Goal: Information Seeking & Learning: Find specific fact

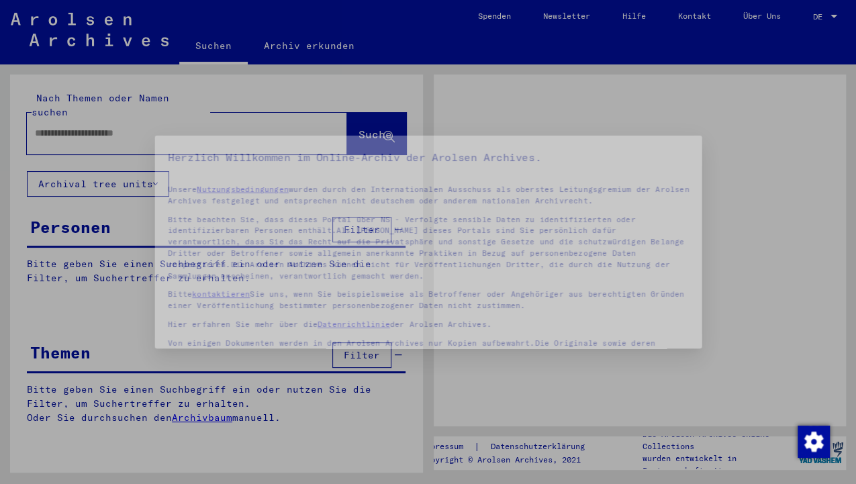
type input "****"
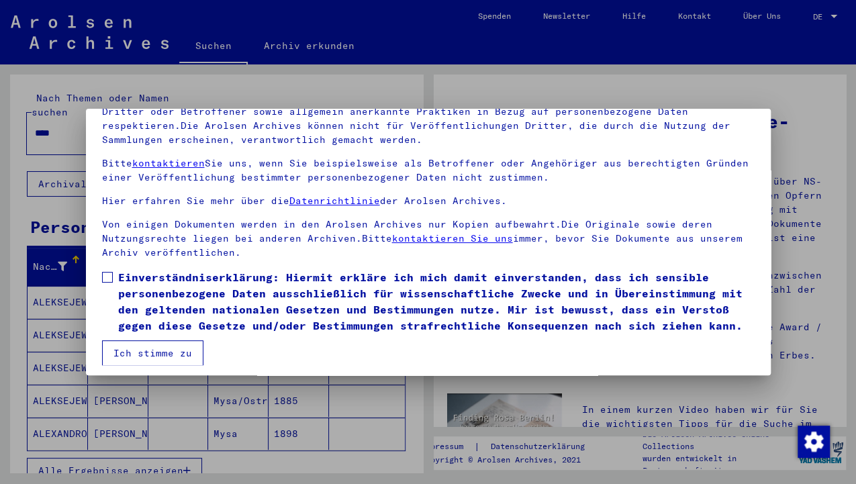
scroll to position [115, 0]
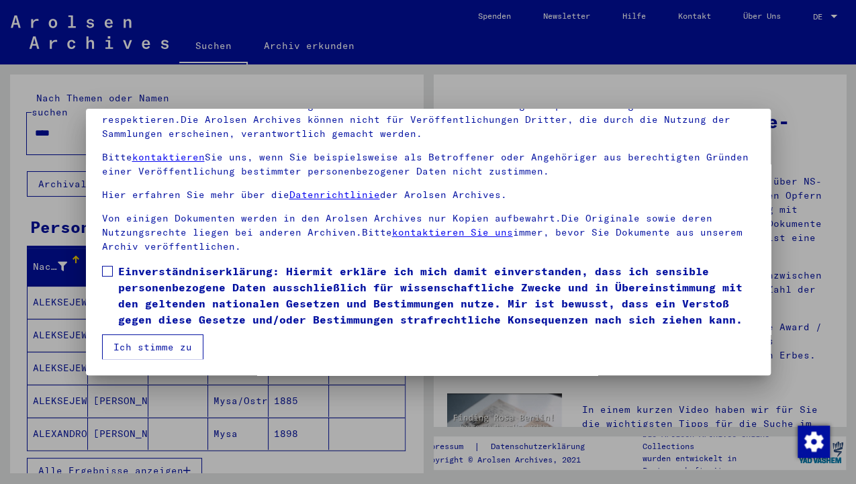
click at [164, 281] on span "Einverständniserklärung: Hiermit erkläre ich mich damit einverstanden, dass ich…" at bounding box center [436, 295] width 636 height 64
click at [149, 342] on button "Ich stimme zu" at bounding box center [152, 347] width 101 height 26
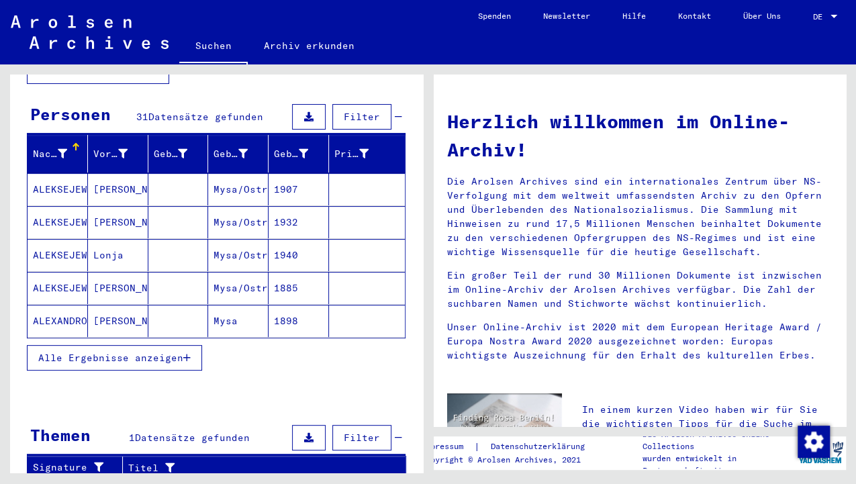
scroll to position [134, 0]
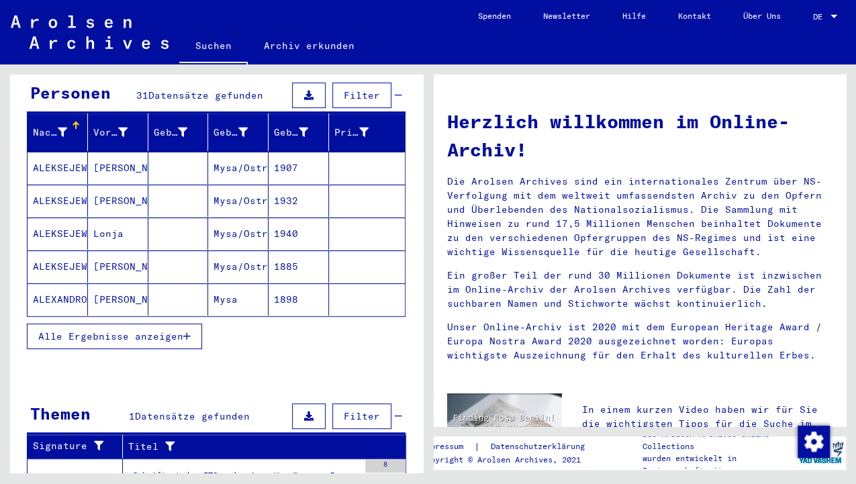
click at [131, 330] on span "Alle Ergebnisse anzeigen" at bounding box center [110, 336] width 145 height 12
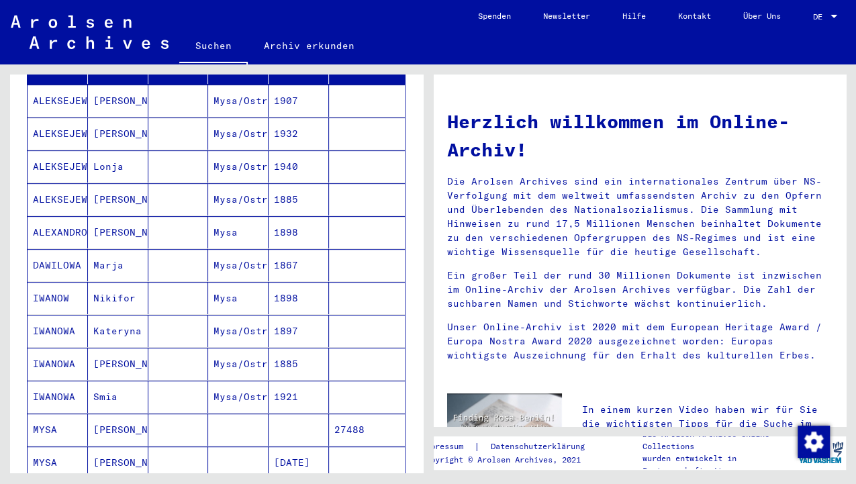
scroll to position [313, 0]
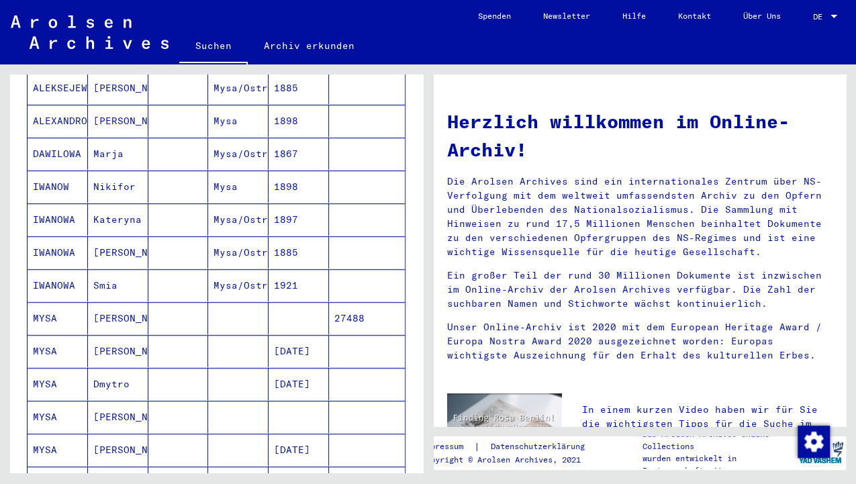
click at [109, 305] on mat-cell "[PERSON_NAME]" at bounding box center [118, 318] width 60 height 32
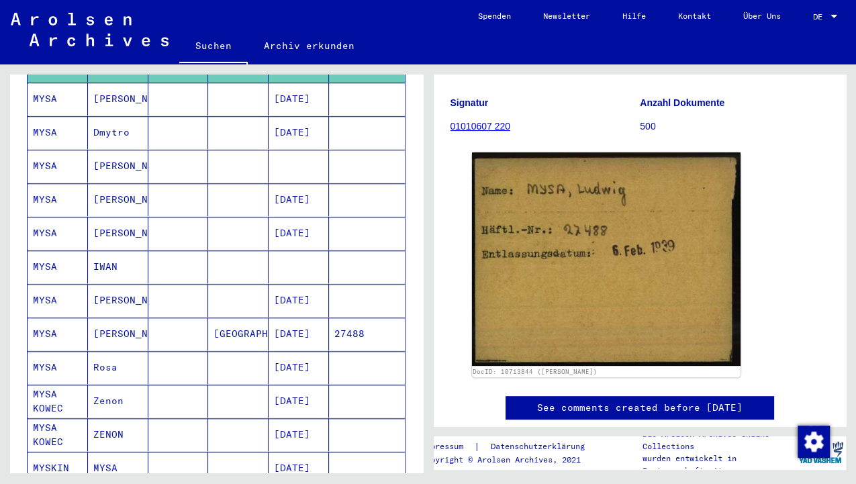
scroll to position [583, 0]
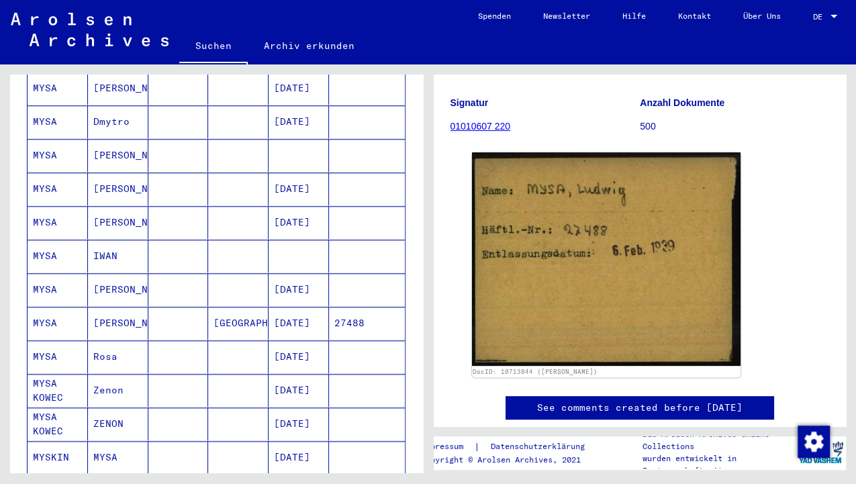
click at [42, 307] on mat-cell "MYSA" at bounding box center [58, 323] width 60 height 33
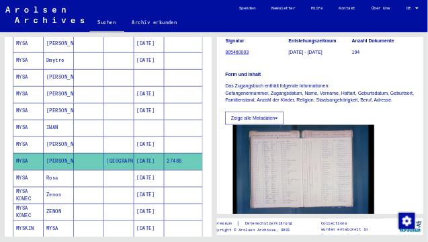
scroll to position [313, 0]
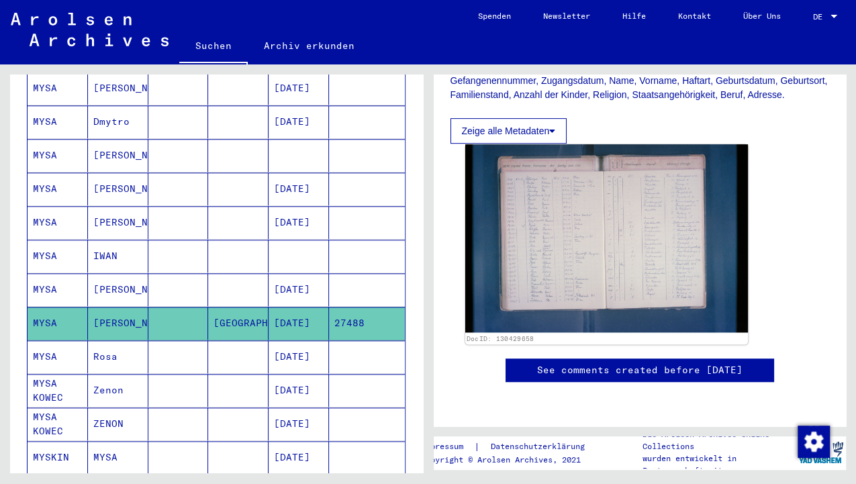
click at [608, 246] on img at bounding box center [606, 238] width 283 height 188
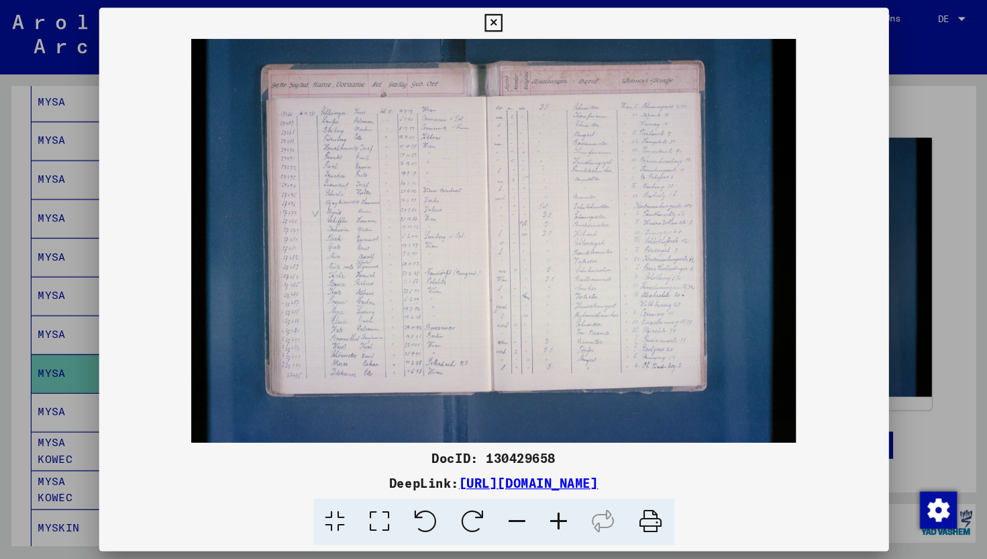
scroll to position [0, 0]
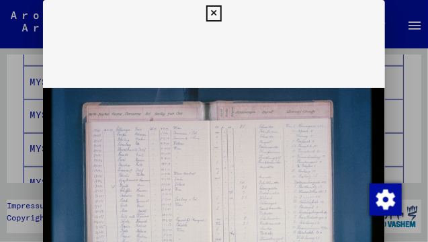
click at [211, 11] on icon at bounding box center [213, 13] width 15 height 16
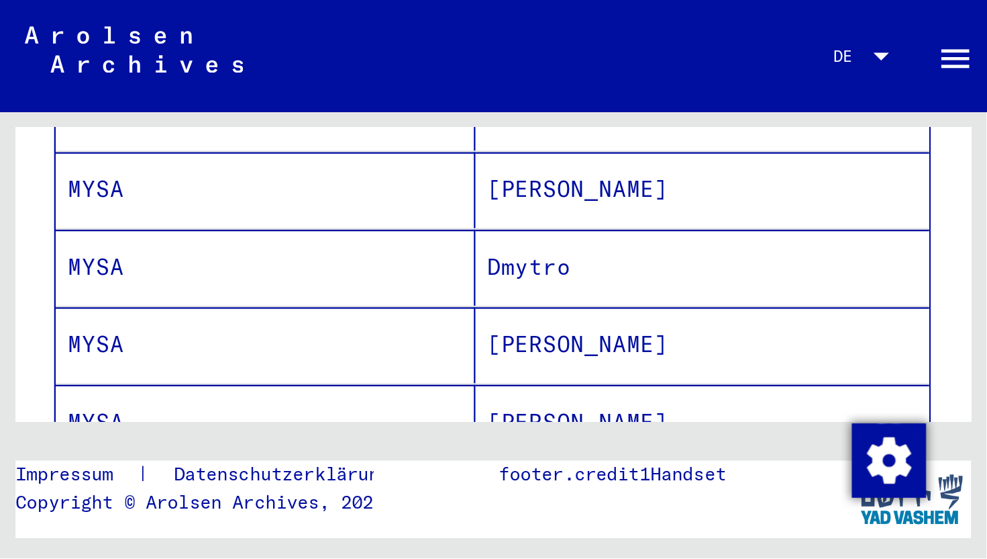
scroll to position [585, 0]
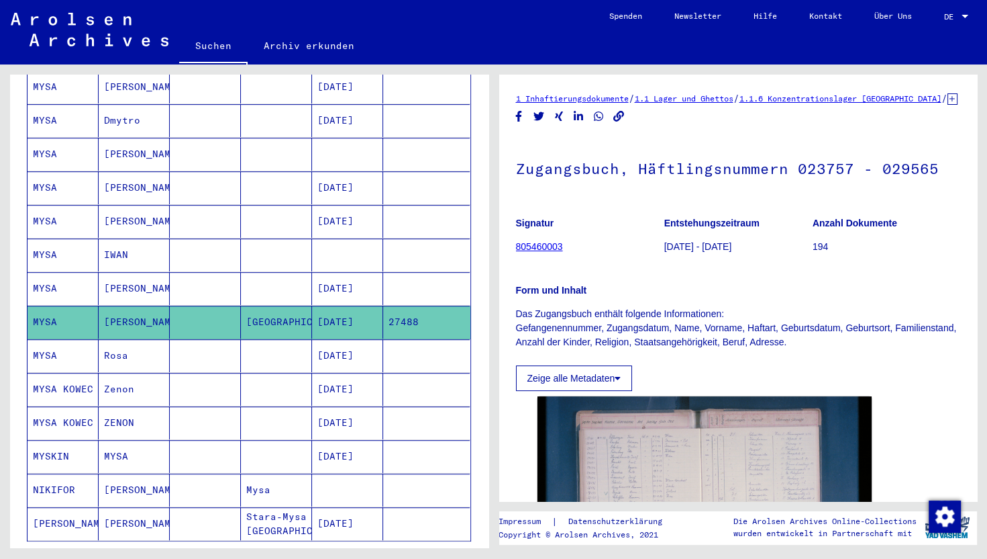
click at [448, 34] on div "Suchen Archiv erkunden" at bounding box center [386, 47] width 414 height 35
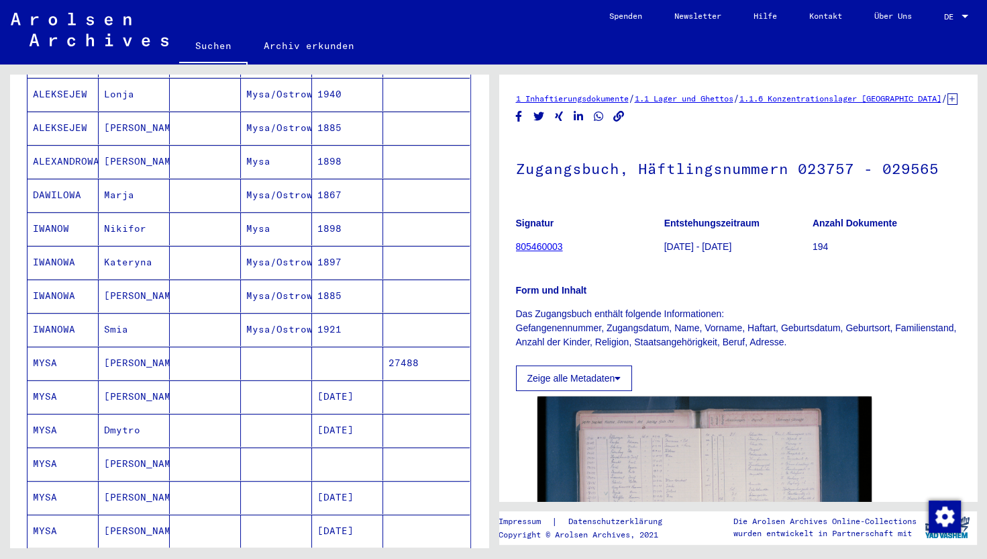
scroll to position [0, 0]
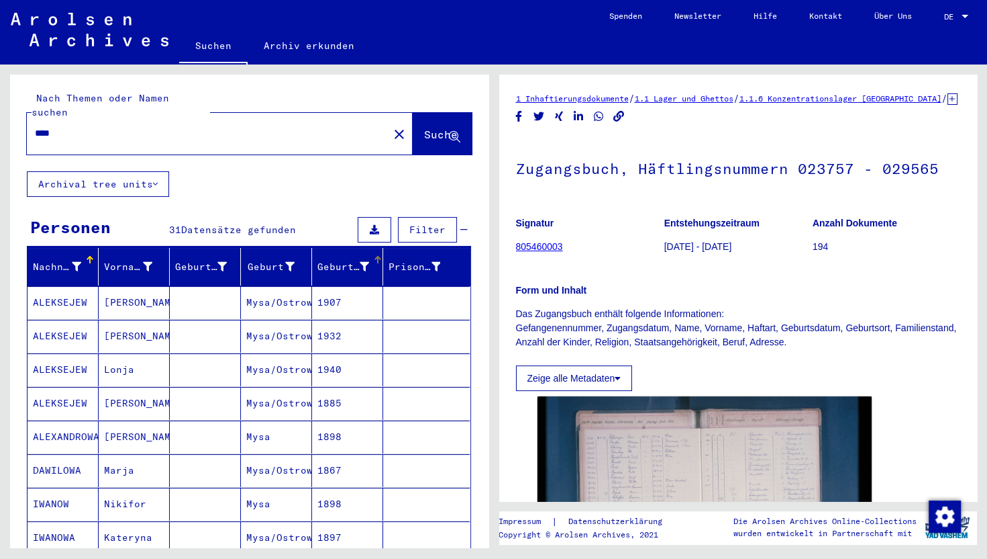
click at [338, 260] on div "Geburtsdatum" at bounding box center [344, 267] width 52 height 14
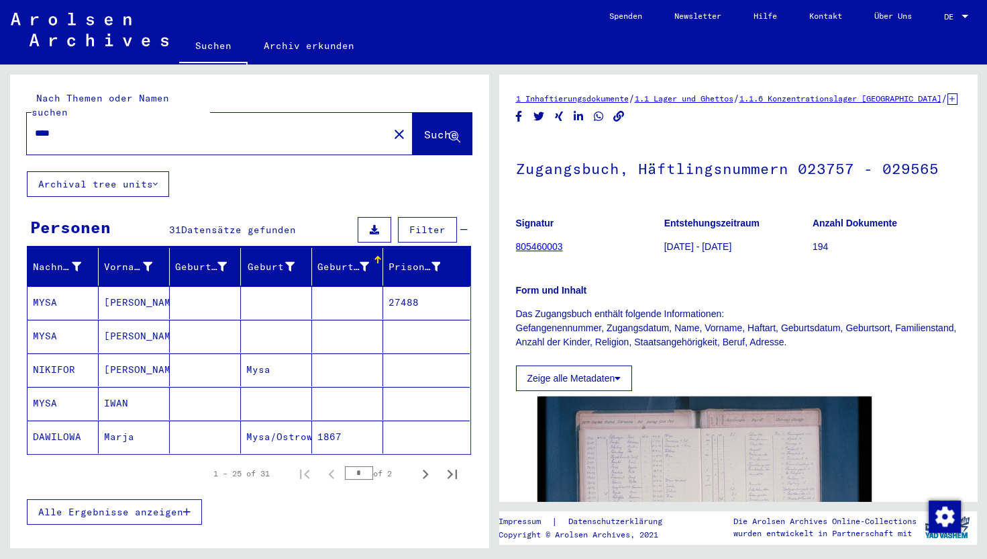
click at [168, 483] on span "Alle Ergebnisse anzeigen" at bounding box center [110, 511] width 145 height 12
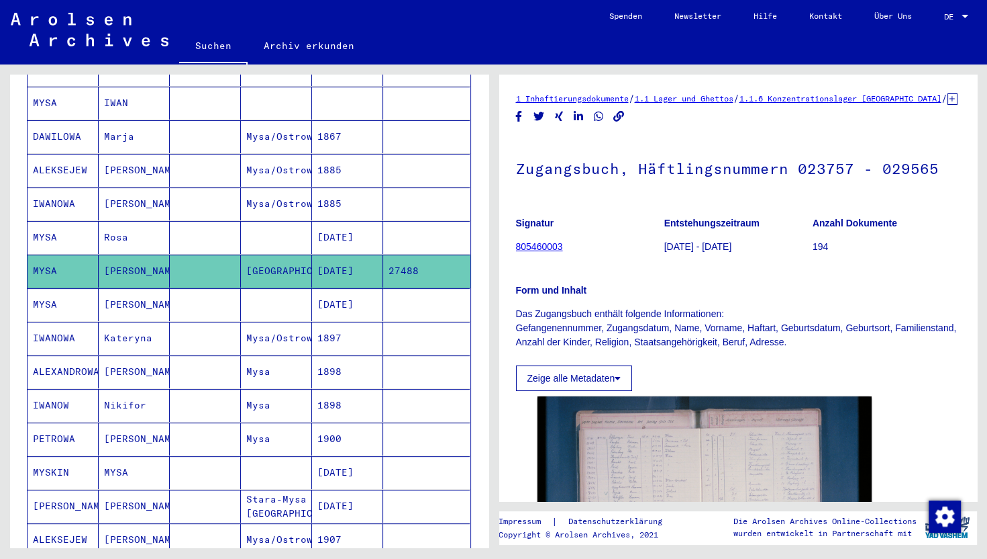
scroll to position [258, 0]
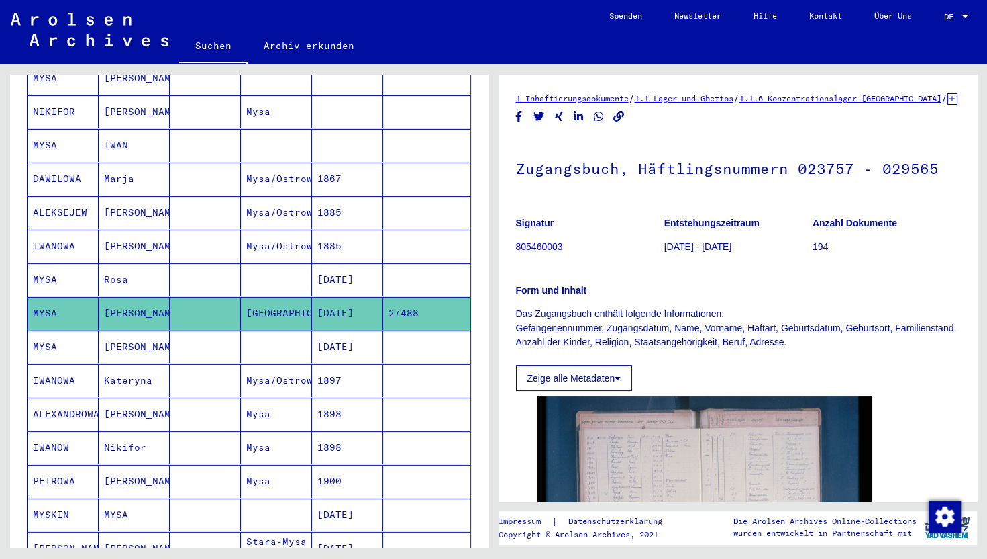
click at [44, 263] on mat-cell "MYSA" at bounding box center [63, 279] width 71 height 33
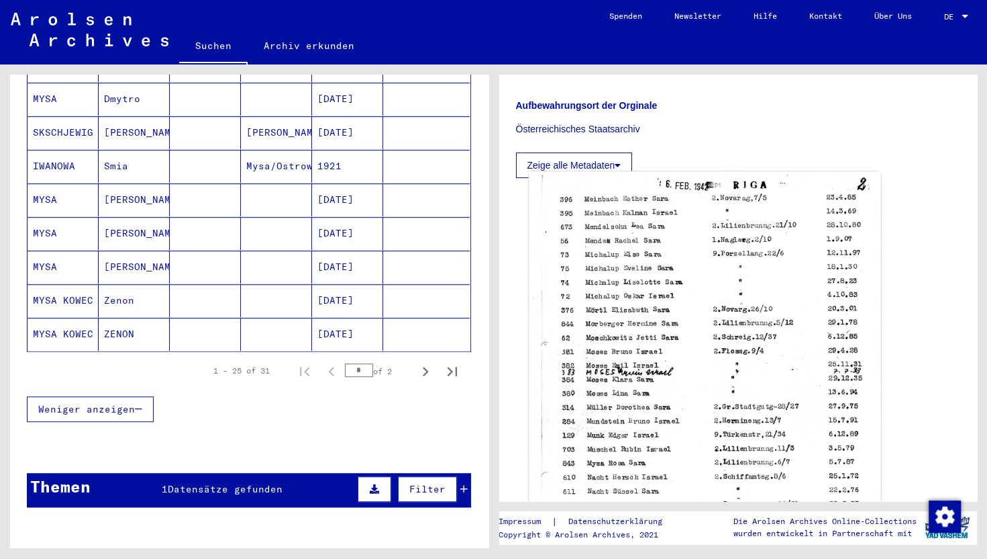
scroll to position [51, 0]
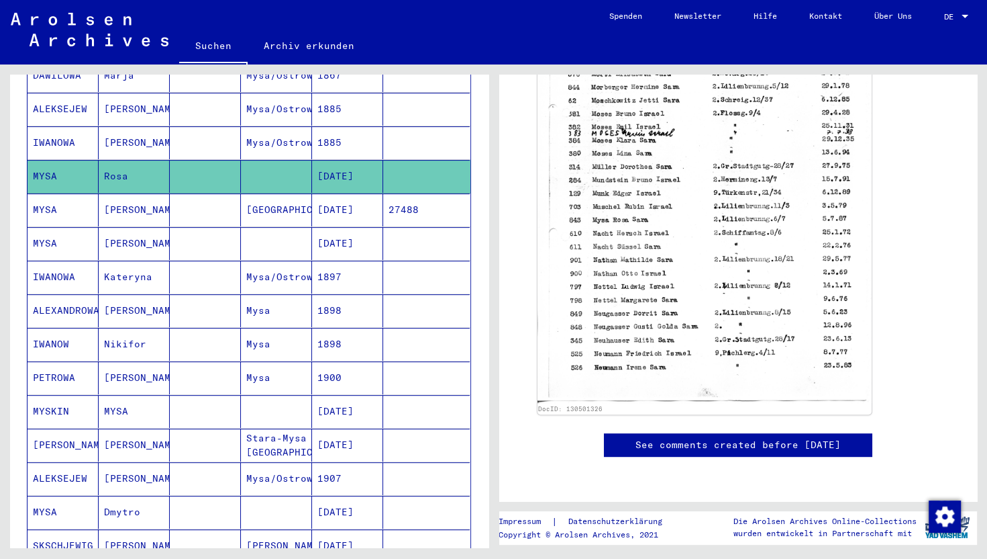
scroll to position [309, 0]
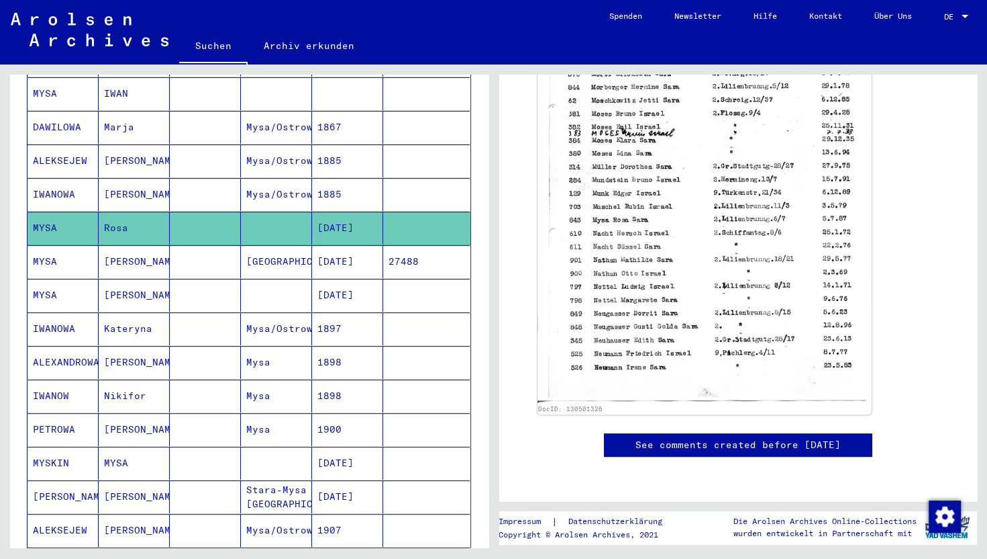
click at [283, 246] on mat-cell "[GEOGRAPHIC_DATA]" at bounding box center [276, 261] width 71 height 33
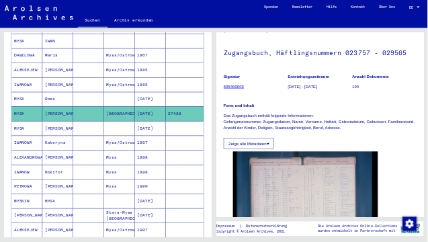
scroll to position [206, 0]
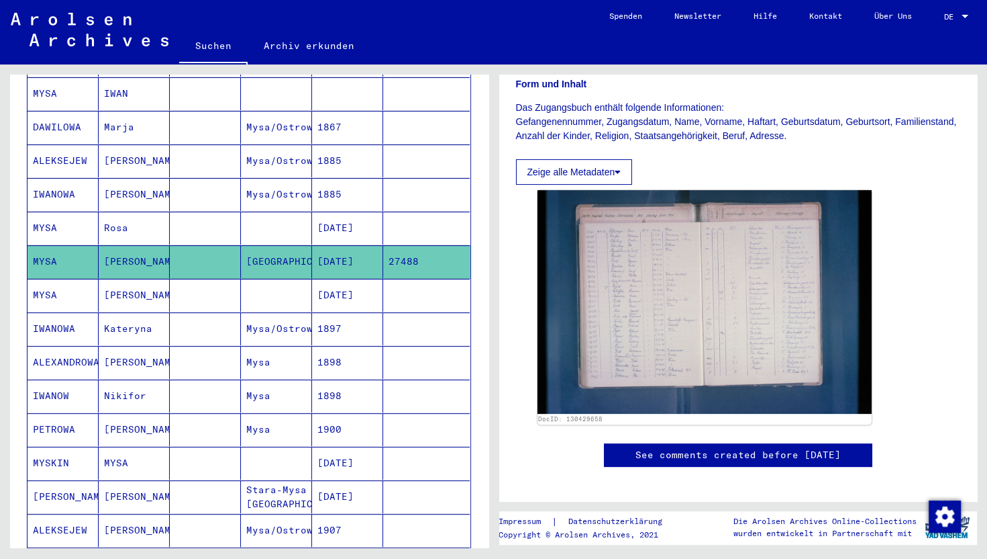
click at [769, 297] on img at bounding box center [705, 301] width 335 height 223
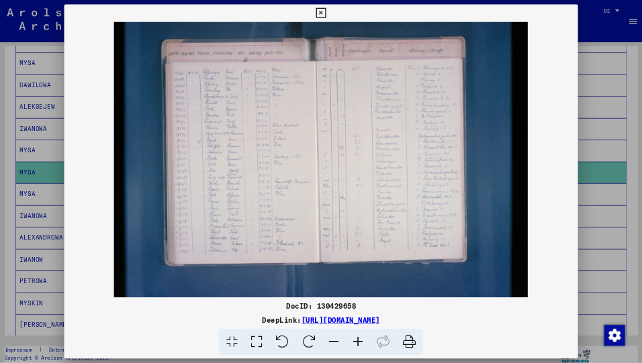
scroll to position [351, 0]
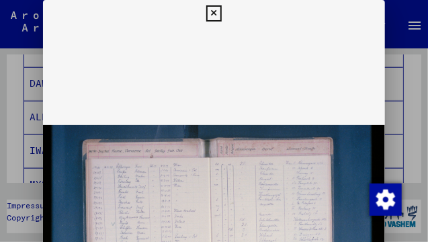
click at [215, 12] on icon at bounding box center [213, 13] width 15 height 16
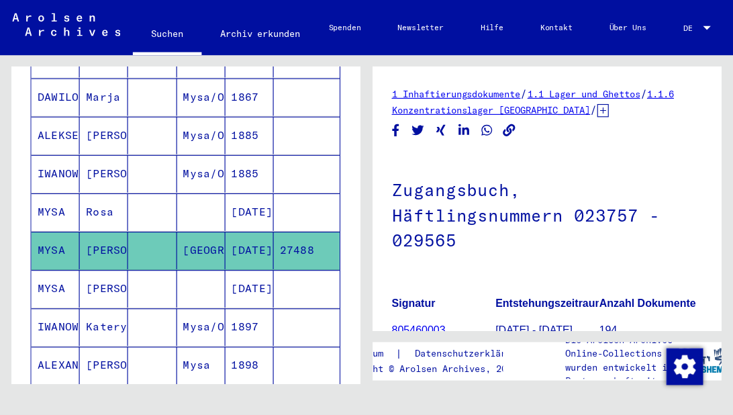
scroll to position [348, 0]
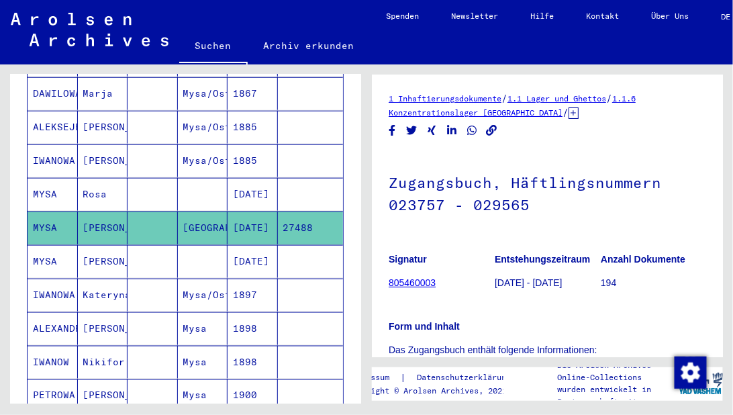
click at [569, 234] on div "Zugangsbuch, Häftlingsnummern 023757 - 029565 Signatur 805460003 Entstehungszei…" at bounding box center [548, 296] width 318 height 289
